Goal: Information Seeking & Learning: Learn about a topic

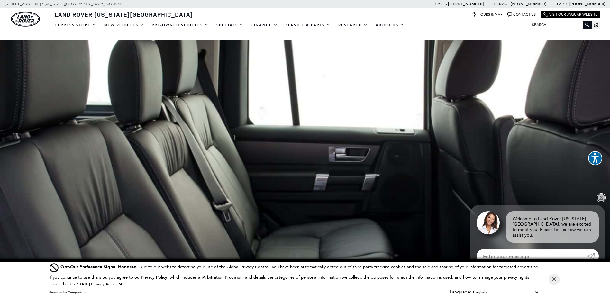
click at [601, 202] on link "✕" at bounding box center [602, 198] width 8 height 8
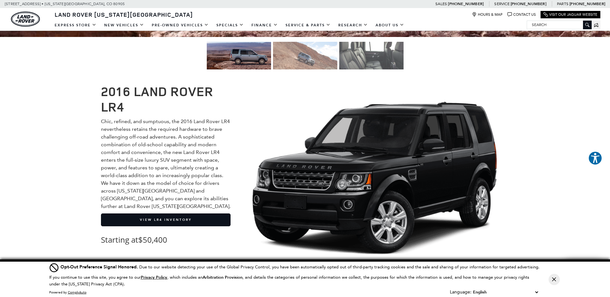
scroll to position [290, 0]
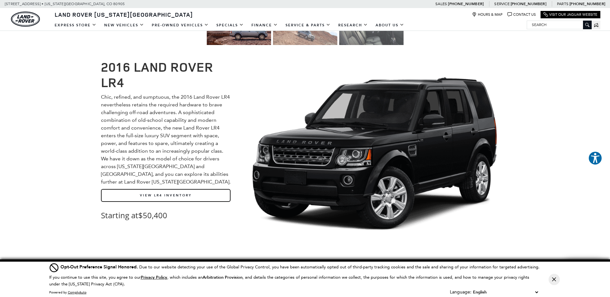
click at [163, 195] on link "View LR4 Inventory" at bounding box center [166, 195] width 130 height 13
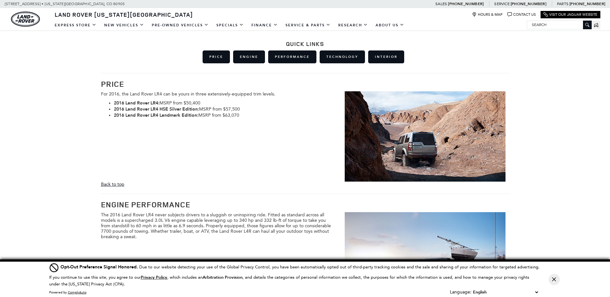
scroll to position [290, 0]
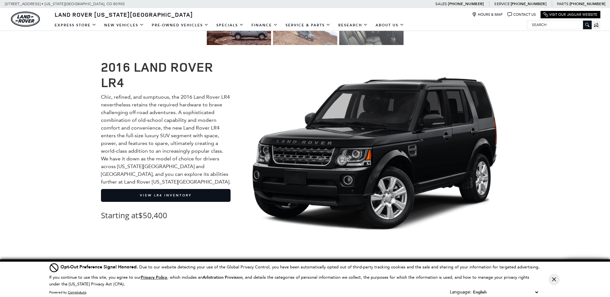
click at [38, 91] on div "2016 Land Rover LR4 Chic, refined, and sumptuous, the 2016 Land Rover LR4 never…" at bounding box center [305, 154] width 610 height 202
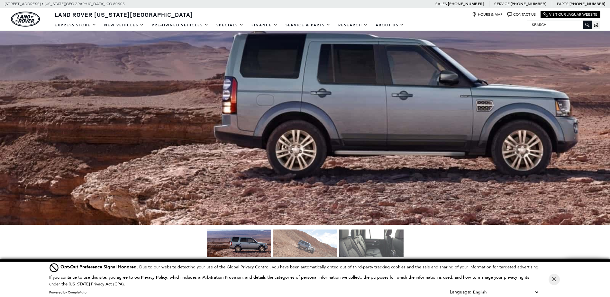
scroll to position [129, 0]
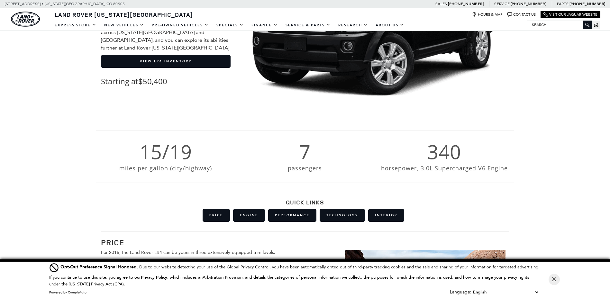
scroll to position [488, 0]
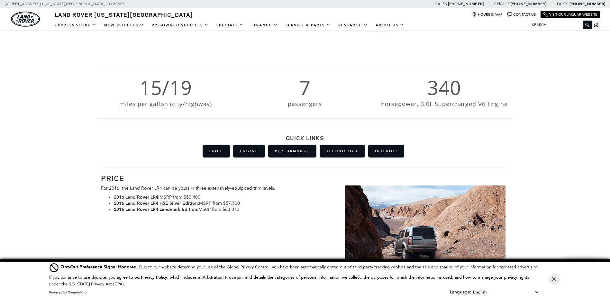
drag, startPoint x: 240, startPoint y: 210, endPoint x: 110, endPoint y: 209, distance: 129.4
click at [114, 209] on li "2016 Land Rover LR4 Landmark Edition : MSRP from $63,070" at bounding box center [224, 210] width 221 height 6
click at [247, 211] on li "2016 Land Rover LR4 Landmark Edition : MSRP from $63,070" at bounding box center [224, 210] width 221 height 6
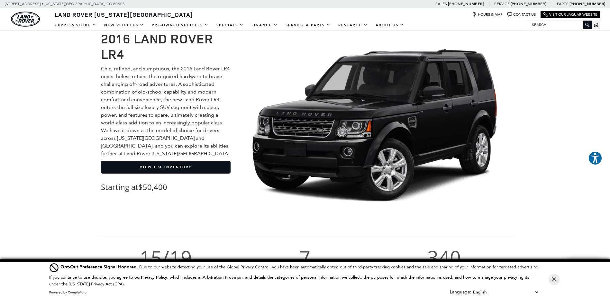
scroll to position [263, 0]
